Goal: Task Accomplishment & Management: Complete application form

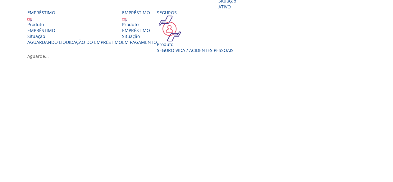
scroll to position [146, 0]
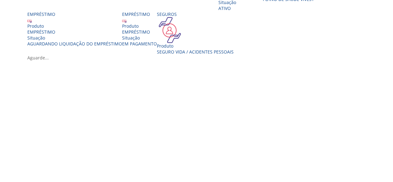
drag, startPoint x: 396, startPoint y: 45, endPoint x: 395, endPoint y: 91, distance: 46.0
click at [145, 35] on div "EMPRÉSTIMO" at bounding box center [139, 32] width 35 height 6
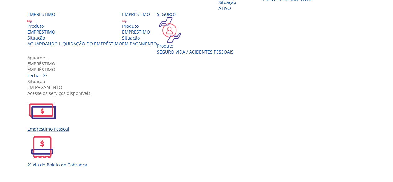
click at [99, 103] on div "Empréstimo Pessoal" at bounding box center [198, 114] width 343 height 36
